Goal: Book appointment/travel/reservation

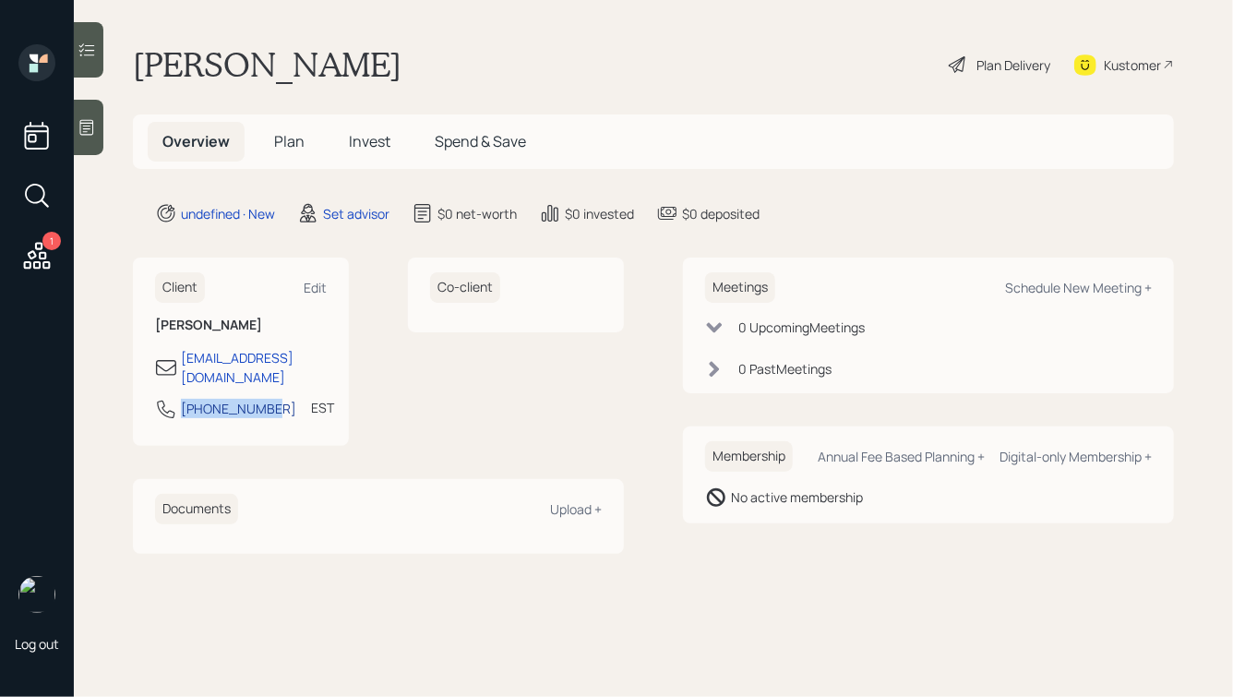
drag, startPoint x: 271, startPoint y: 387, endPoint x: 184, endPoint y: 388, distance: 87.7
click at [184, 398] on div "[PHONE_NUMBER] EST Currently 3:58 PM" at bounding box center [241, 414] width 172 height 33
copy div "[PHONE_NUMBER]"
click at [1072, 283] on div "Schedule New Meeting +" at bounding box center [1078, 288] width 147 height 18
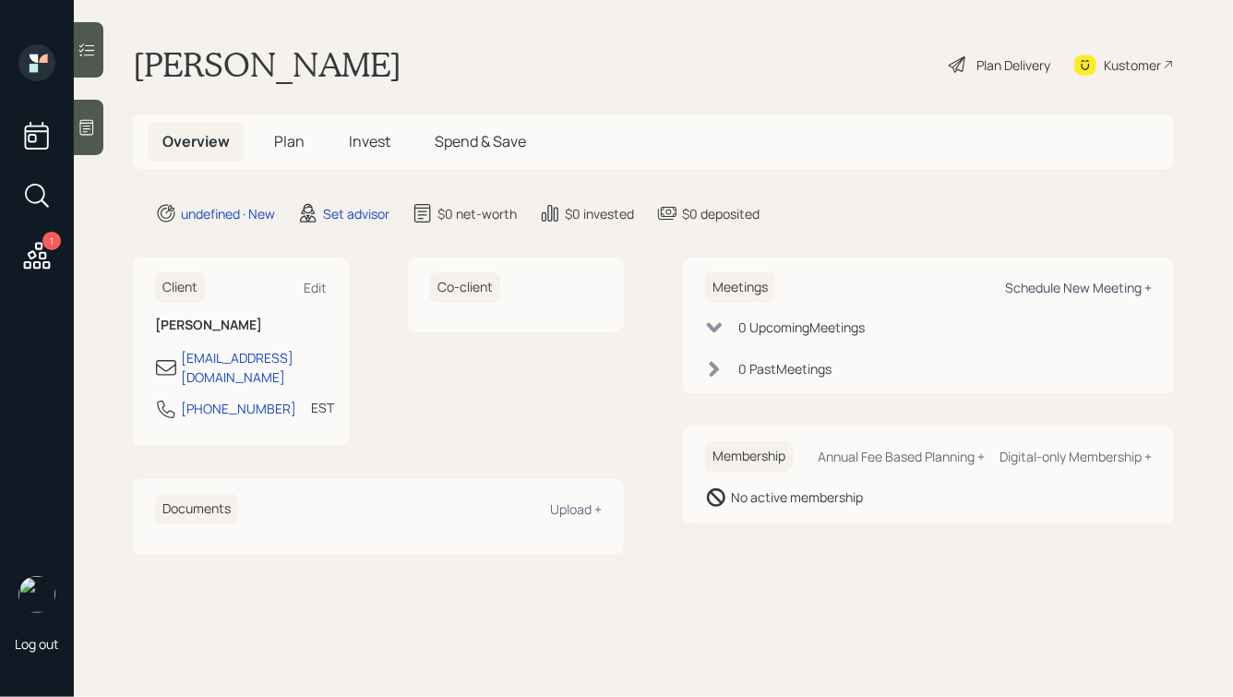
select select "round-[PERSON_NAME]"
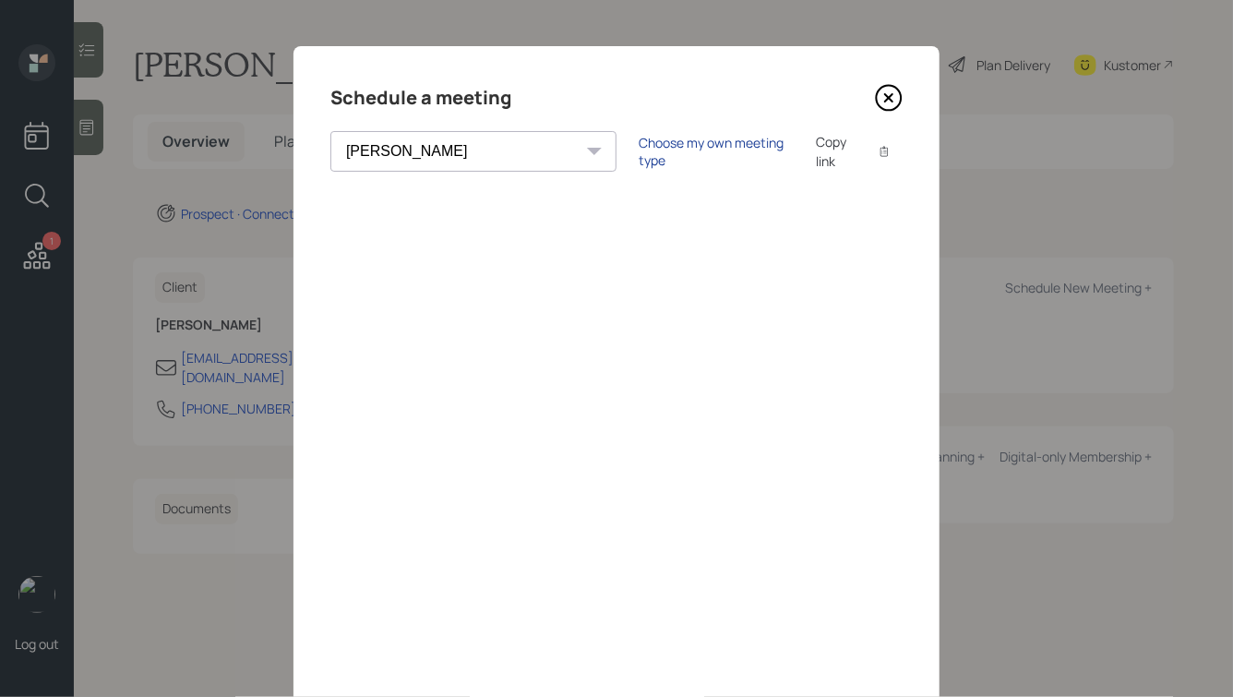
click at [638, 154] on div "Choose my own meeting type" at bounding box center [715, 151] width 155 height 35
